Goal: Find specific fact: Find specific fact

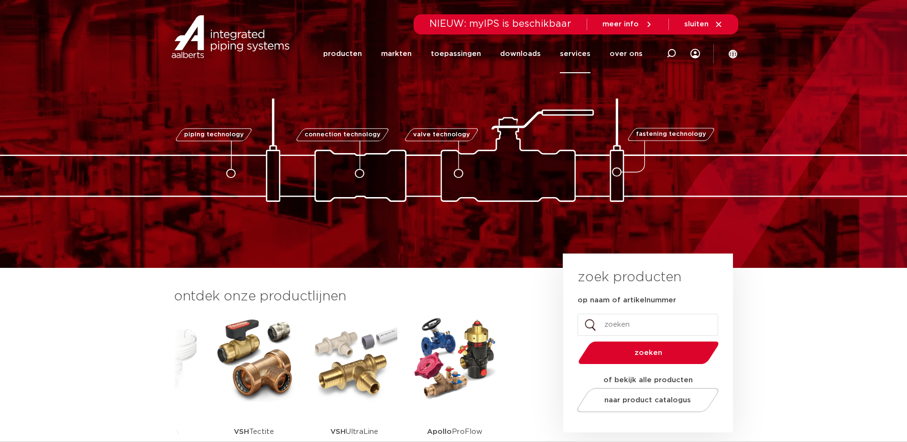
click at [582, 53] on link "services" at bounding box center [575, 53] width 31 height 39
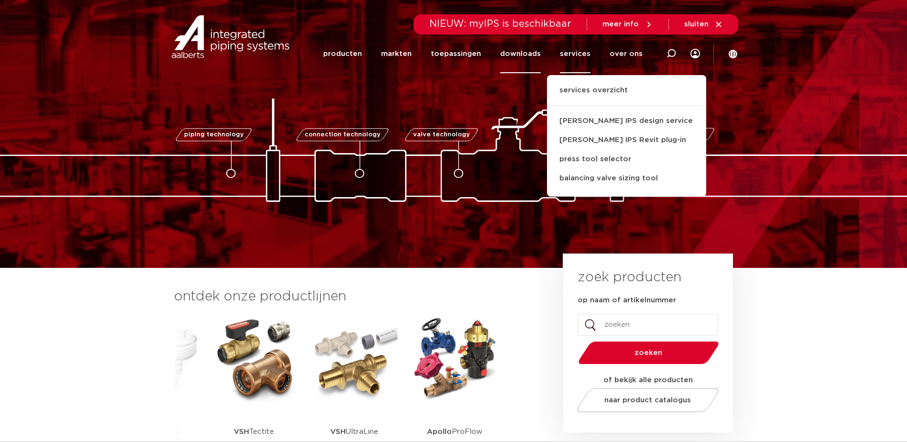
click at [525, 49] on link "downloads" at bounding box center [520, 53] width 41 height 39
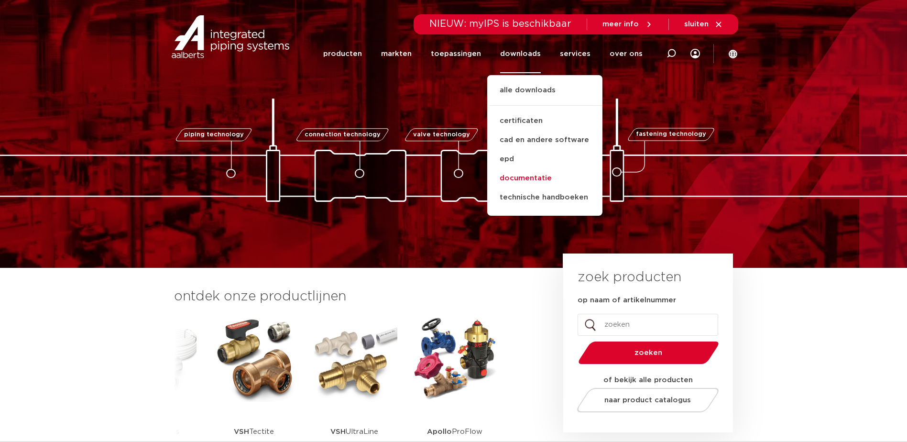
click at [523, 179] on link "documentatie" at bounding box center [544, 178] width 115 height 19
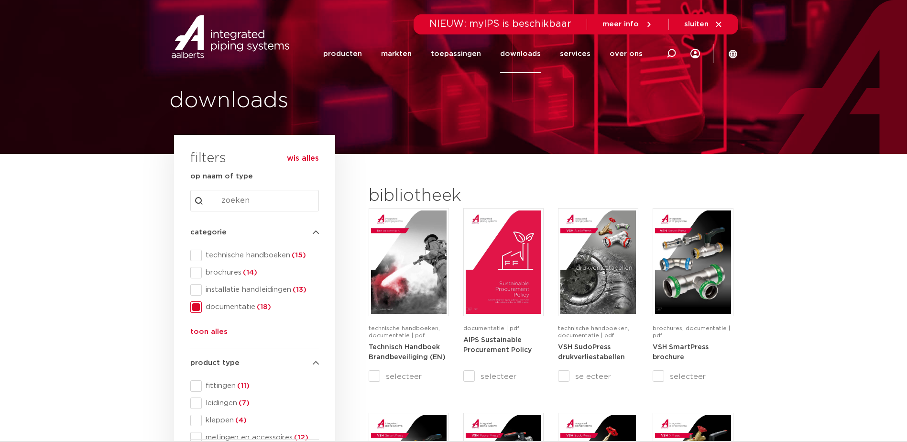
click at [195, 252] on span at bounding box center [195, 255] width 11 height 11
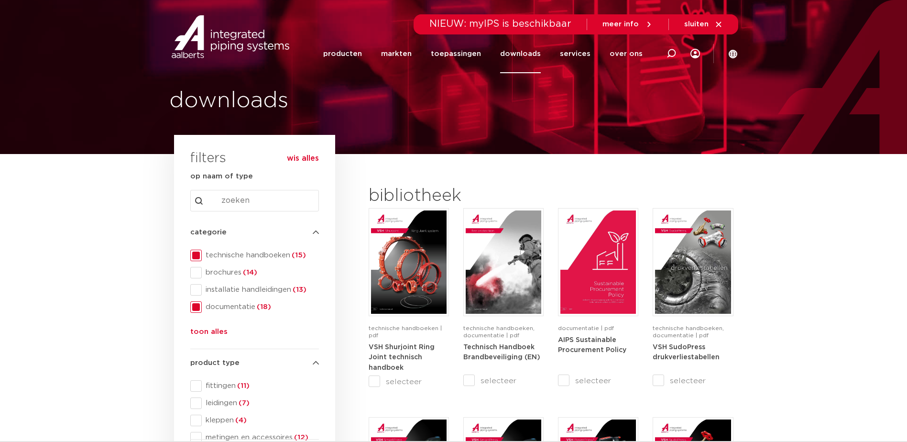
click at [198, 308] on span at bounding box center [195, 306] width 11 height 11
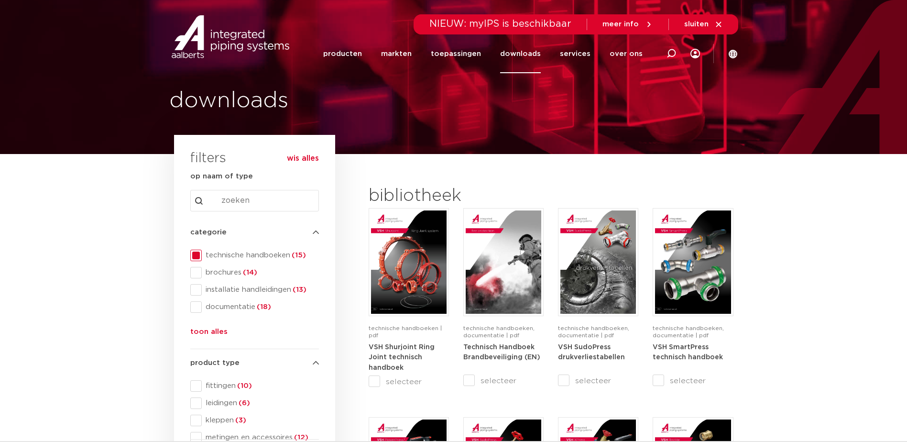
click at [228, 39] on img at bounding box center [230, 36] width 122 height 43
click at [188, 46] on img at bounding box center [230, 36] width 122 height 43
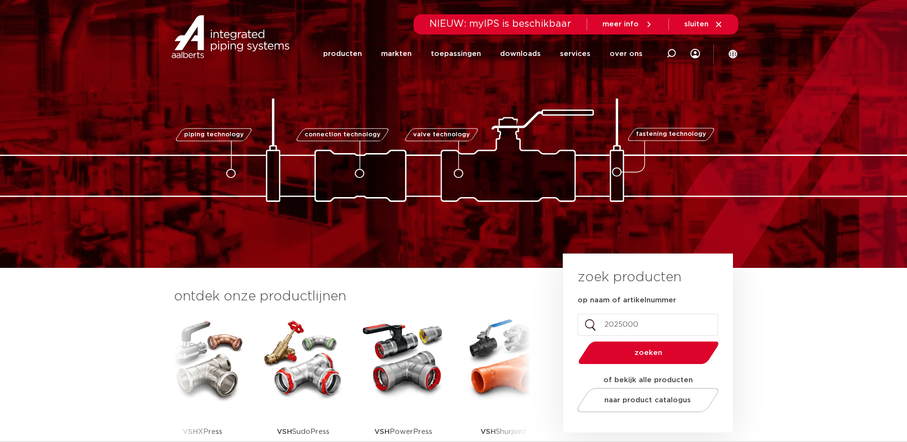
type input "2025000"
click at [574, 340] on button "zoeken" at bounding box center [648, 352] width 148 height 24
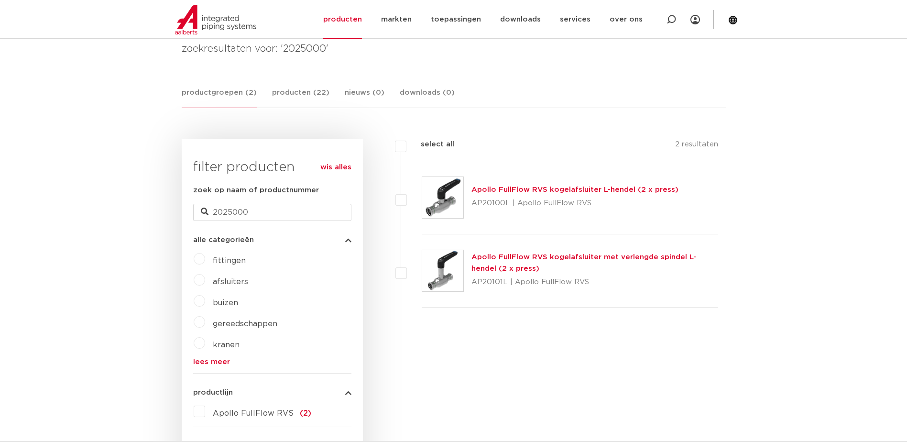
click at [493, 187] on link "Apollo FullFlow RVS kogelafsluiter L-hendel (2 x press)" at bounding box center [574, 189] width 207 height 7
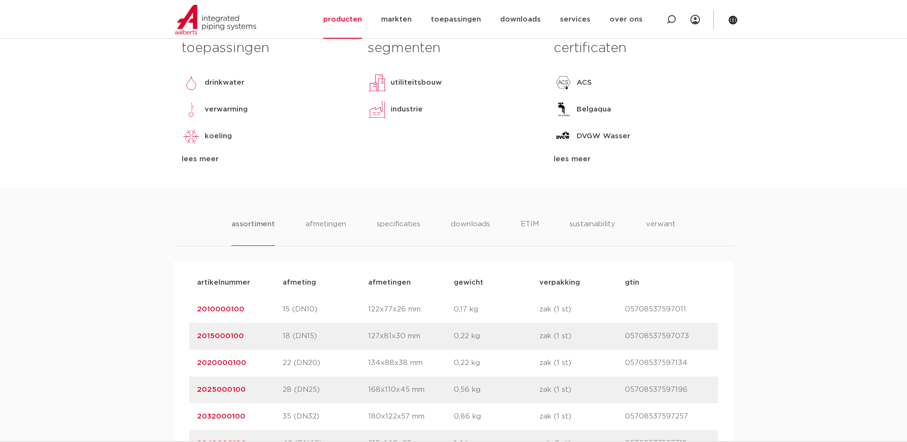
scroll to position [478, 0]
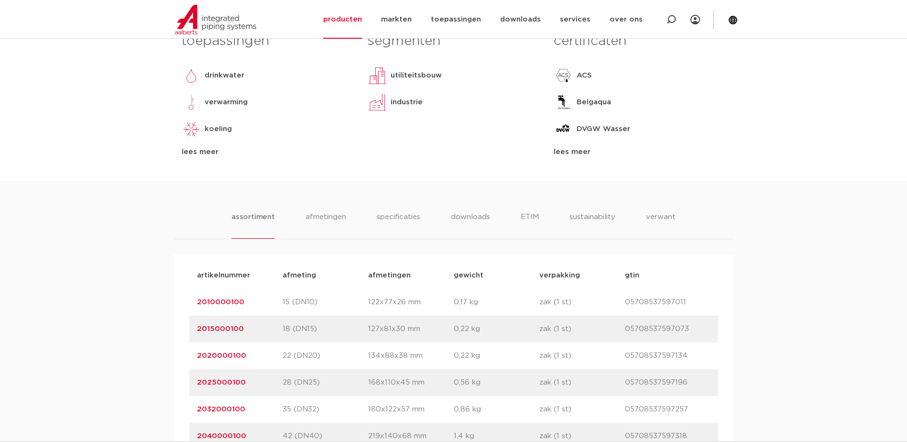
drag, startPoint x: 193, startPoint y: 329, endPoint x: 258, endPoint y: 329, distance: 65.5
click at [258, 329] on div "artikelnummer 2015000100 afmeting 18 (DN15) [GEOGRAPHIC_DATA] 127x81x30 mm gewi…" at bounding box center [453, 329] width 529 height 27
copy link "2015000100"
click at [195, 384] on div "artikelnummer 2025000100 afmeting 28 (DN25) [GEOGRAPHIC_DATA] 168x110x45 mm gew…" at bounding box center [453, 382] width 529 height 27
drag, startPoint x: 196, startPoint y: 383, endPoint x: 248, endPoint y: 382, distance: 52.2
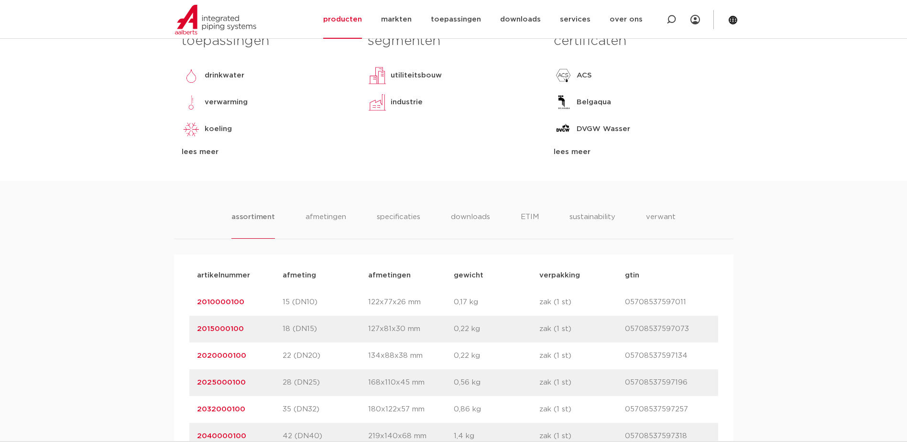
click at [248, 382] on div "artikelnummer 2025000100 afmeting 28 (DN25) [GEOGRAPHIC_DATA] 168x110x45 mm gew…" at bounding box center [453, 382] width 529 height 27
copy link "2025000100"
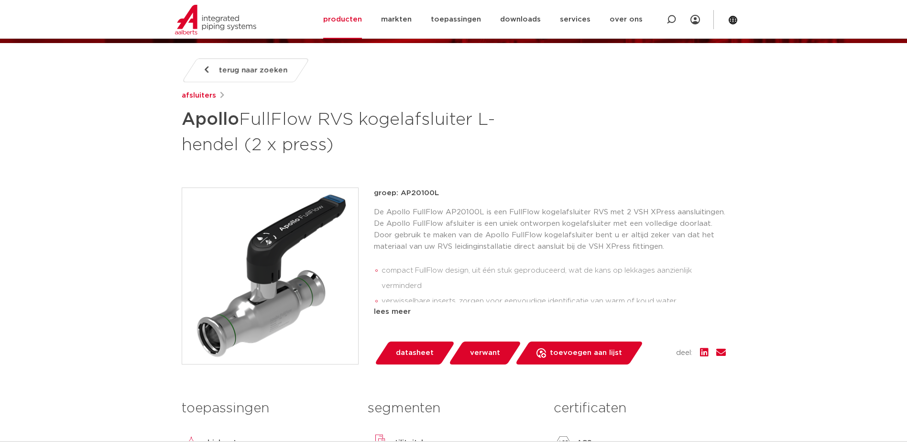
scroll to position [96, 0]
